Goal: Task Accomplishment & Management: Manage account settings

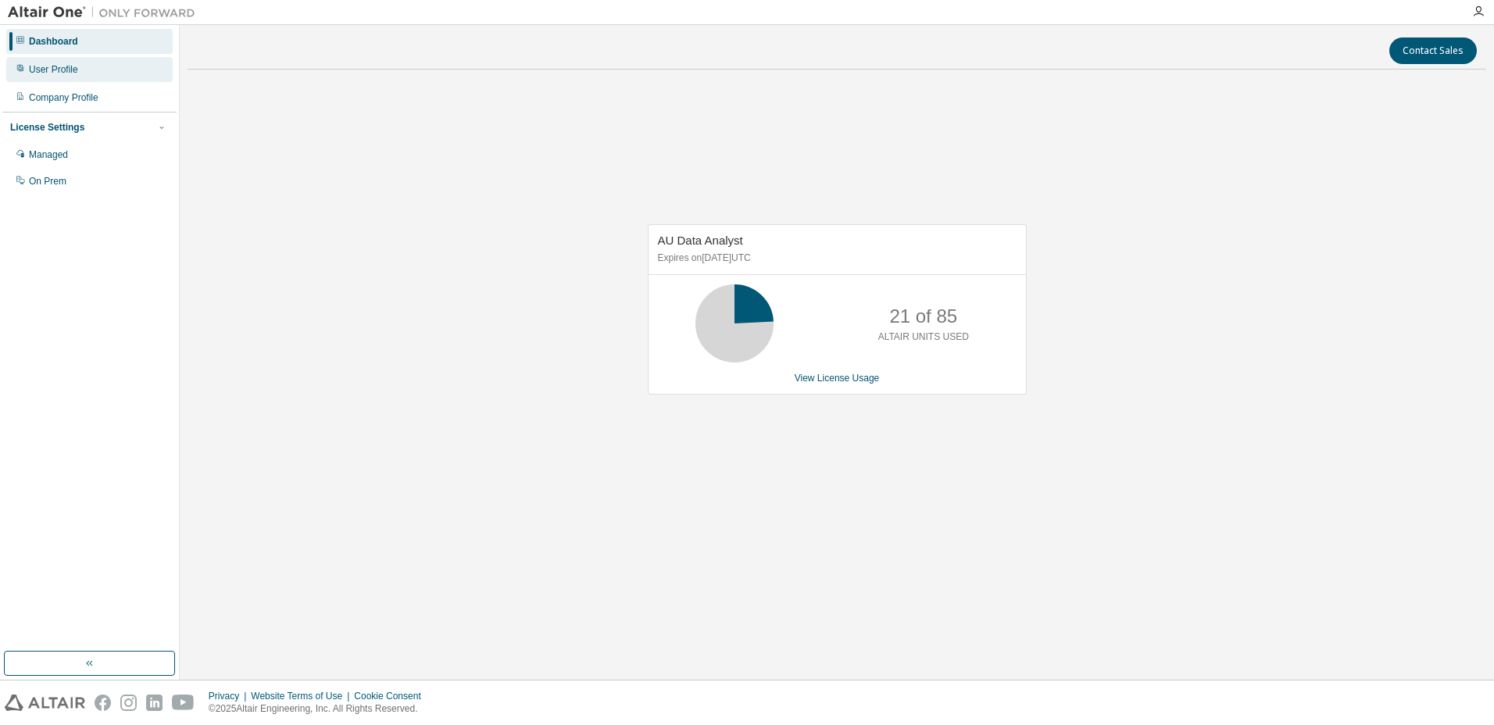
click at [35, 76] on div "User Profile" at bounding box center [89, 69] width 166 height 25
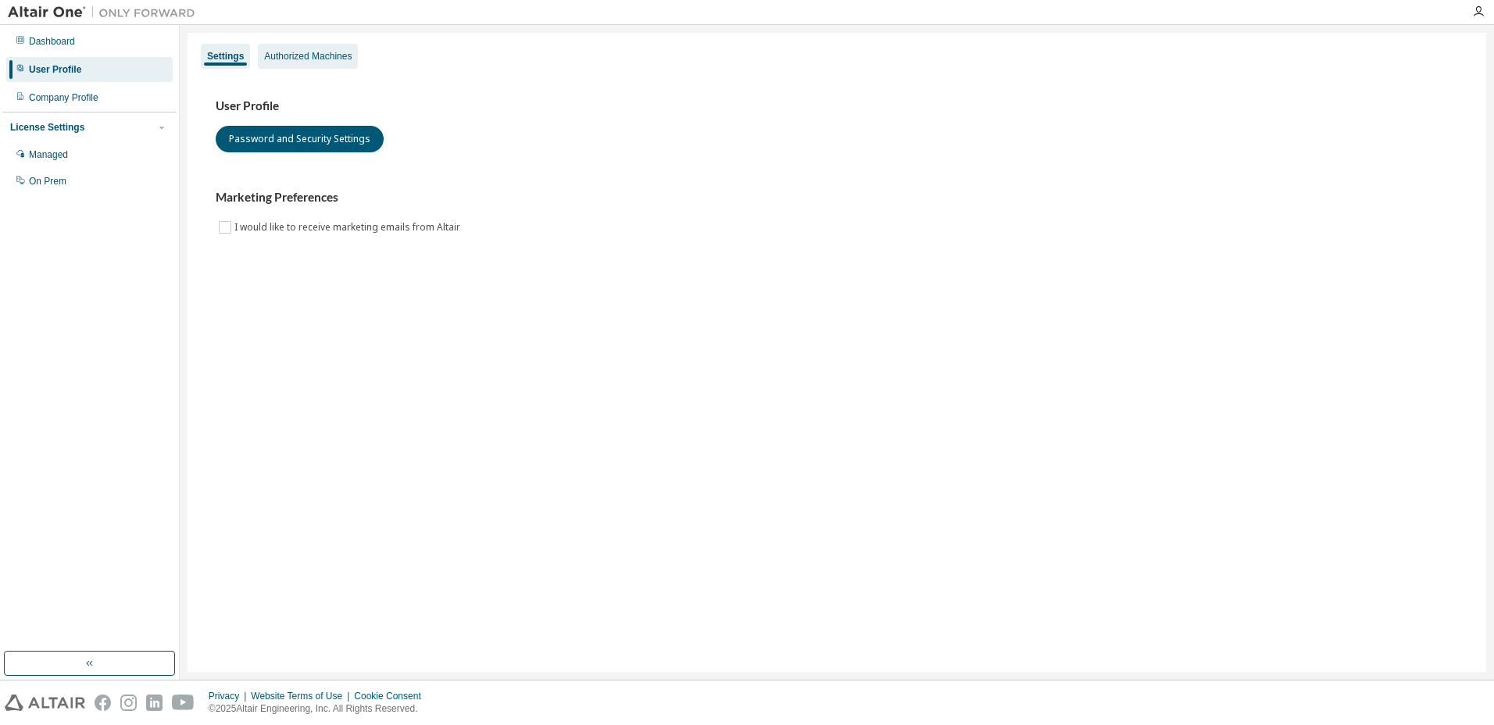
click at [335, 57] on div "Authorized Machines" at bounding box center [308, 56] width 88 height 13
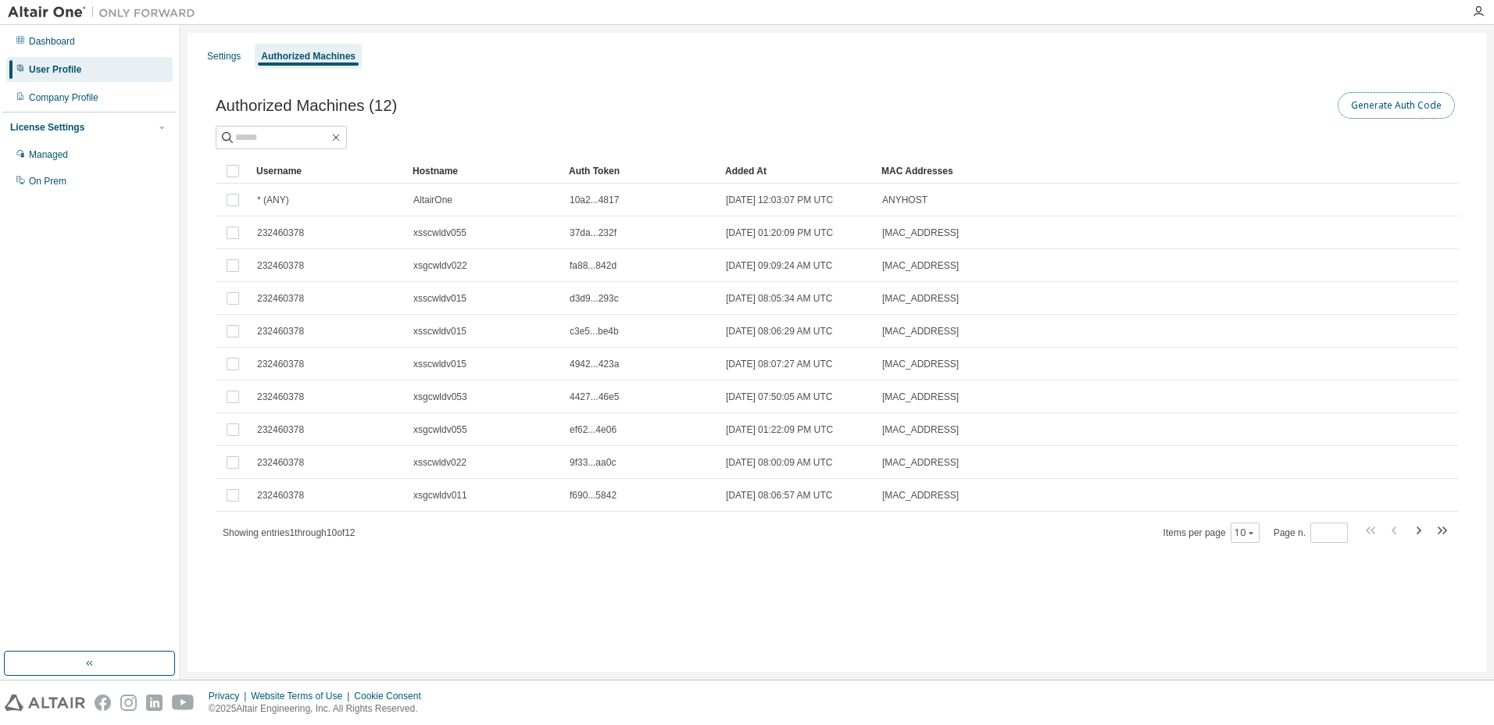
click at [1399, 97] on button "Generate Auth Code" at bounding box center [1396, 105] width 117 height 27
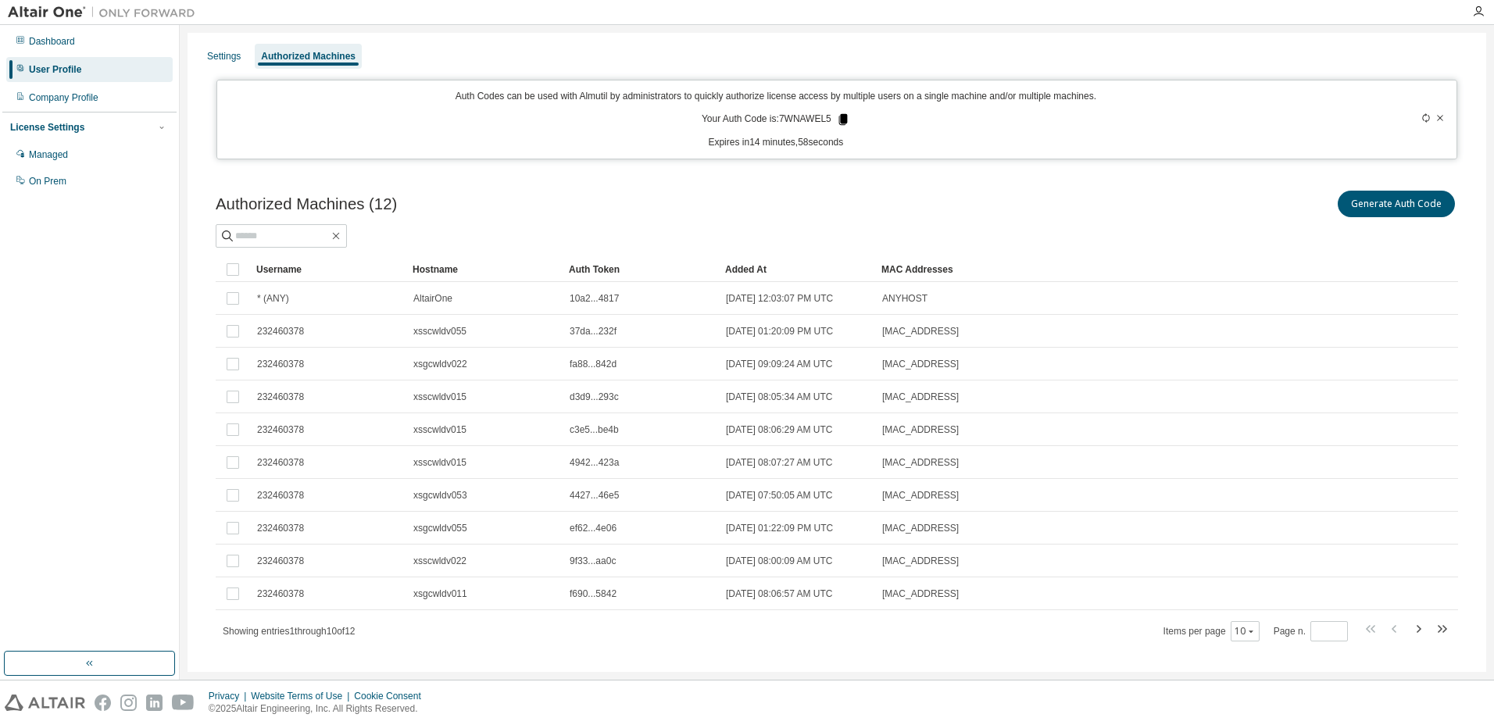
click at [842, 121] on icon at bounding box center [842, 119] width 9 height 11
